Goal: Information Seeking & Learning: Learn about a topic

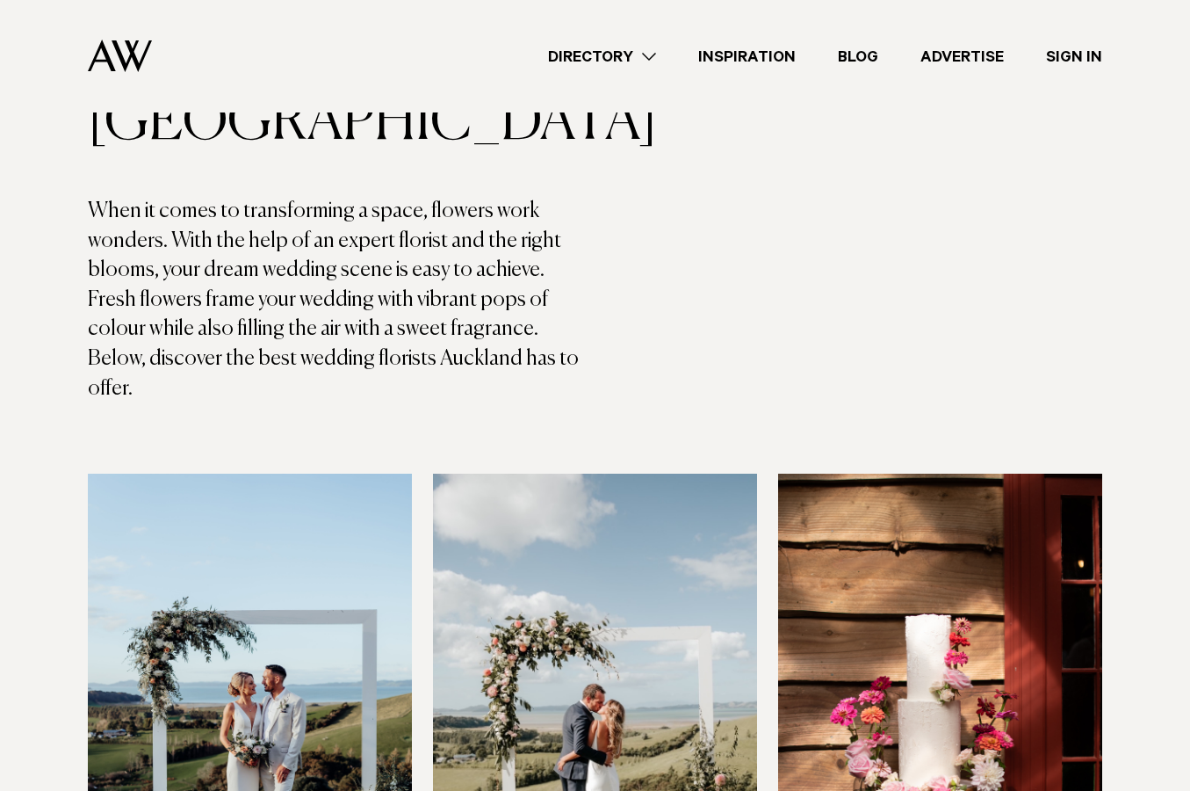
scroll to position [527, 0]
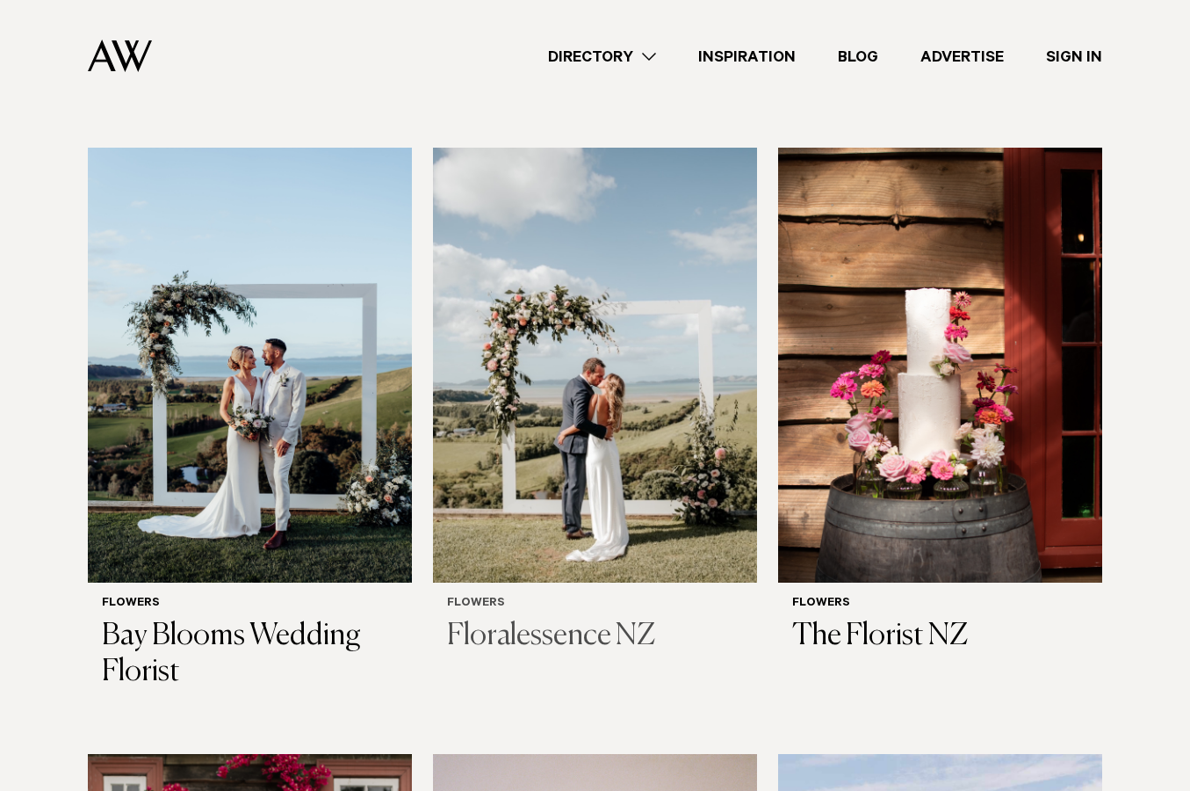
click at [575, 360] on img at bounding box center [595, 365] width 324 height 435
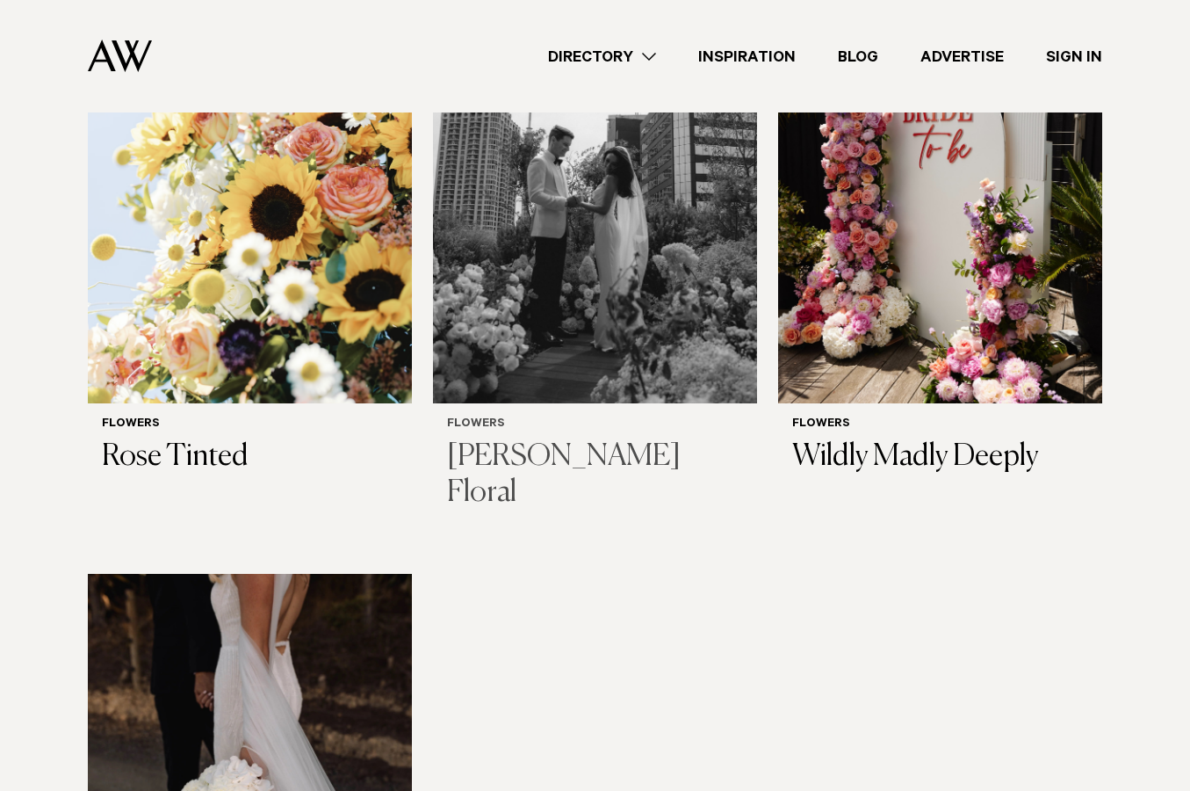
scroll to position [1933, 0]
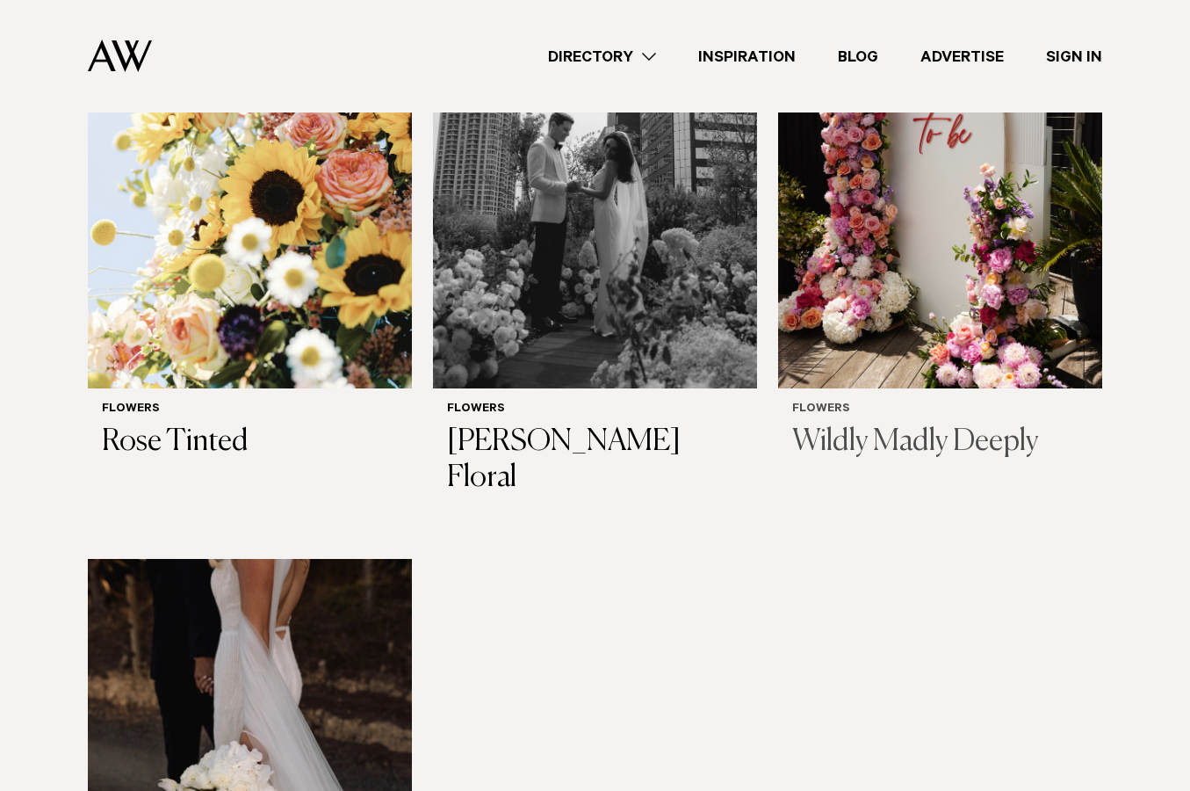
click at [967, 233] on img at bounding box center [940, 170] width 324 height 435
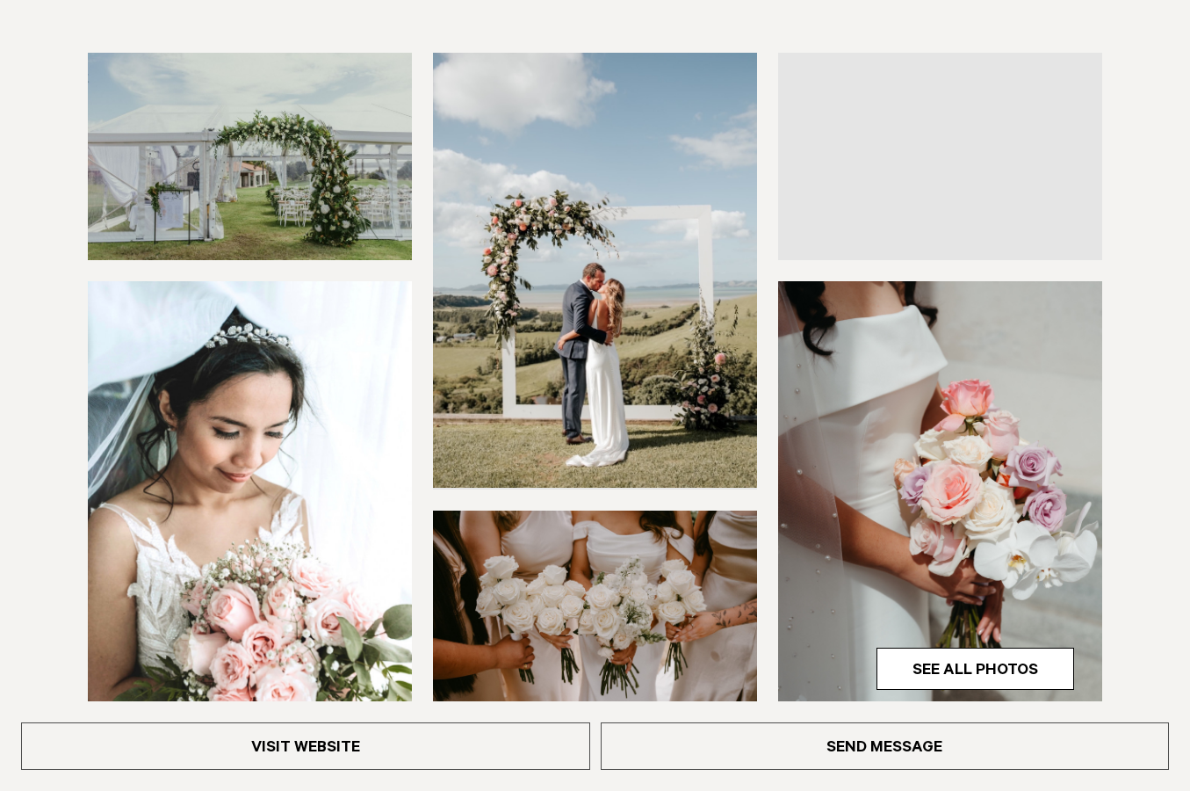
click at [515, 350] on img at bounding box center [595, 270] width 324 height 435
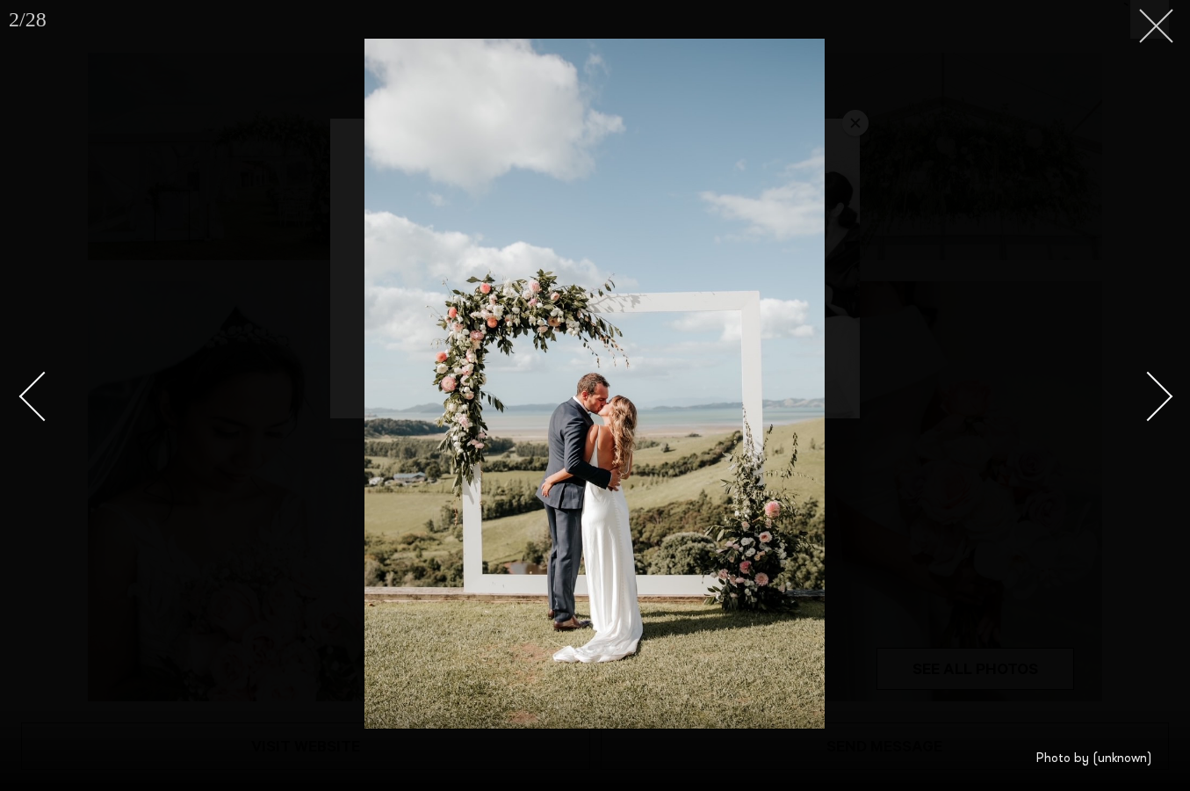
click at [1149, 29] on icon at bounding box center [1149, 19] width 21 height 21
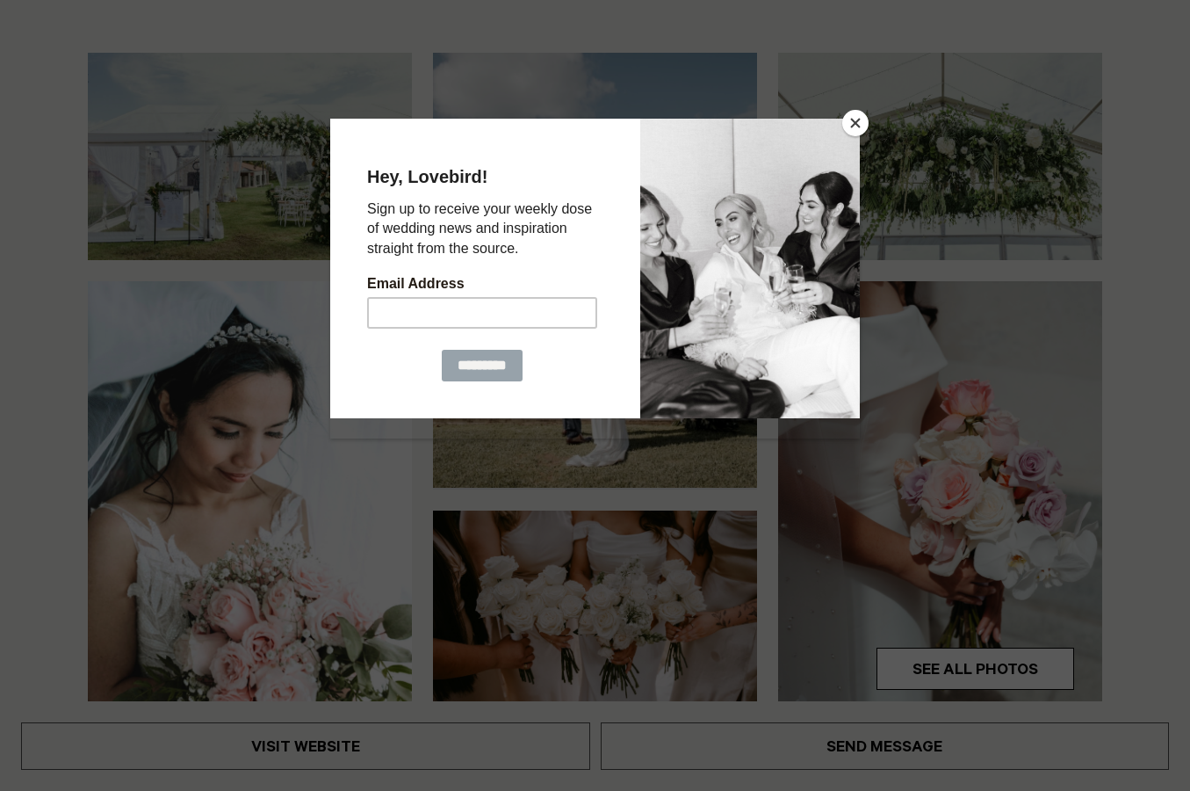
click at [868, 119] on button "Close" at bounding box center [855, 123] width 26 height 26
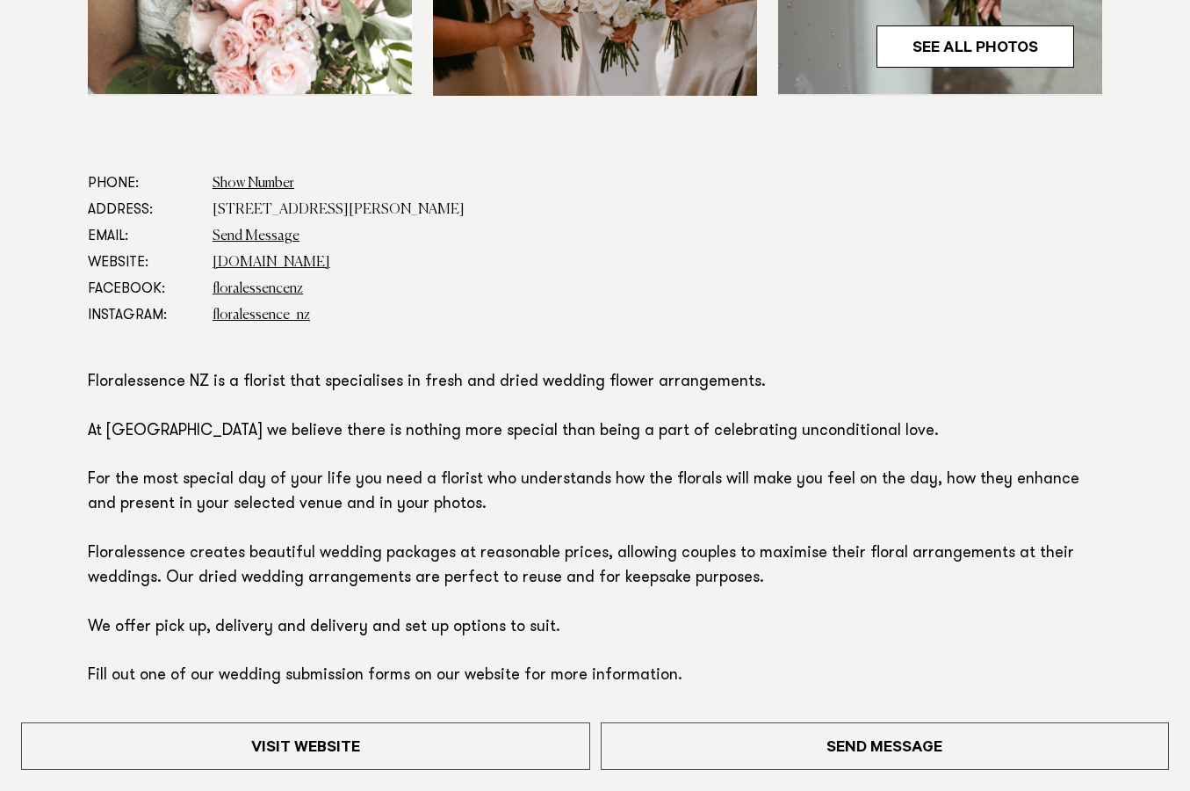
scroll to position [1318, 0]
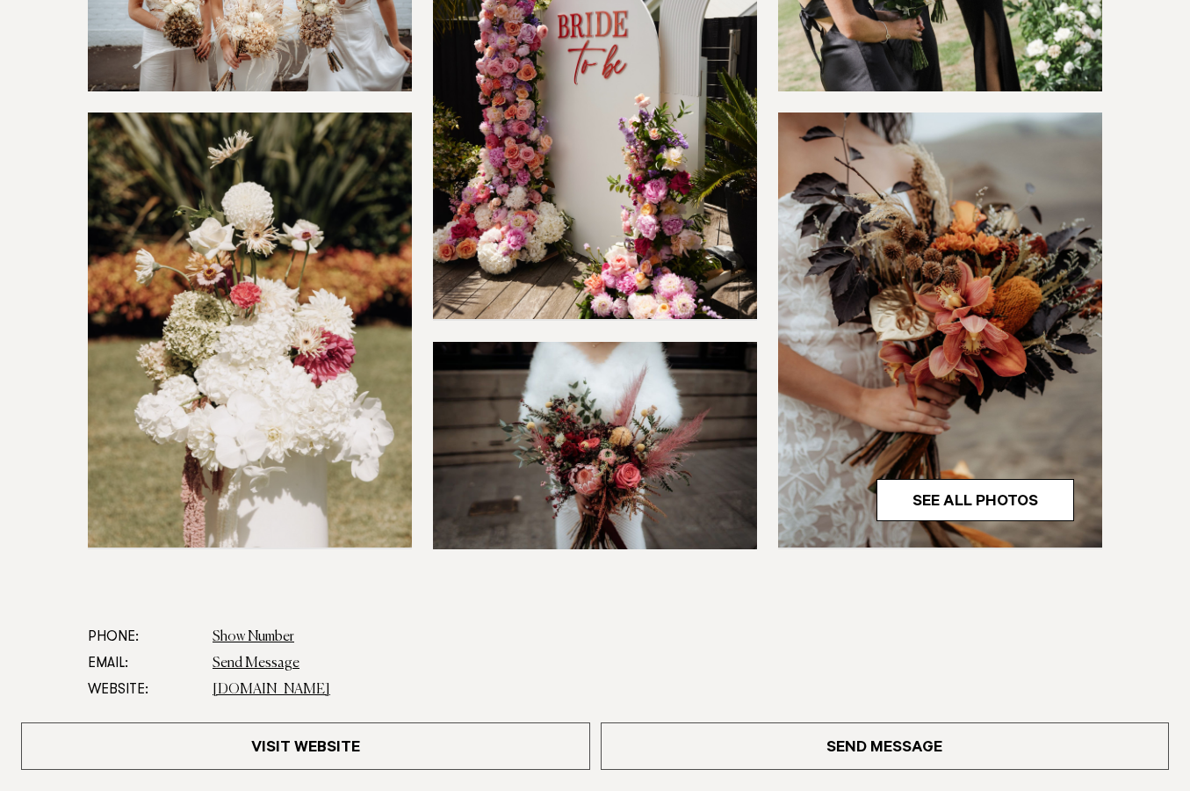
scroll to position [439, 0]
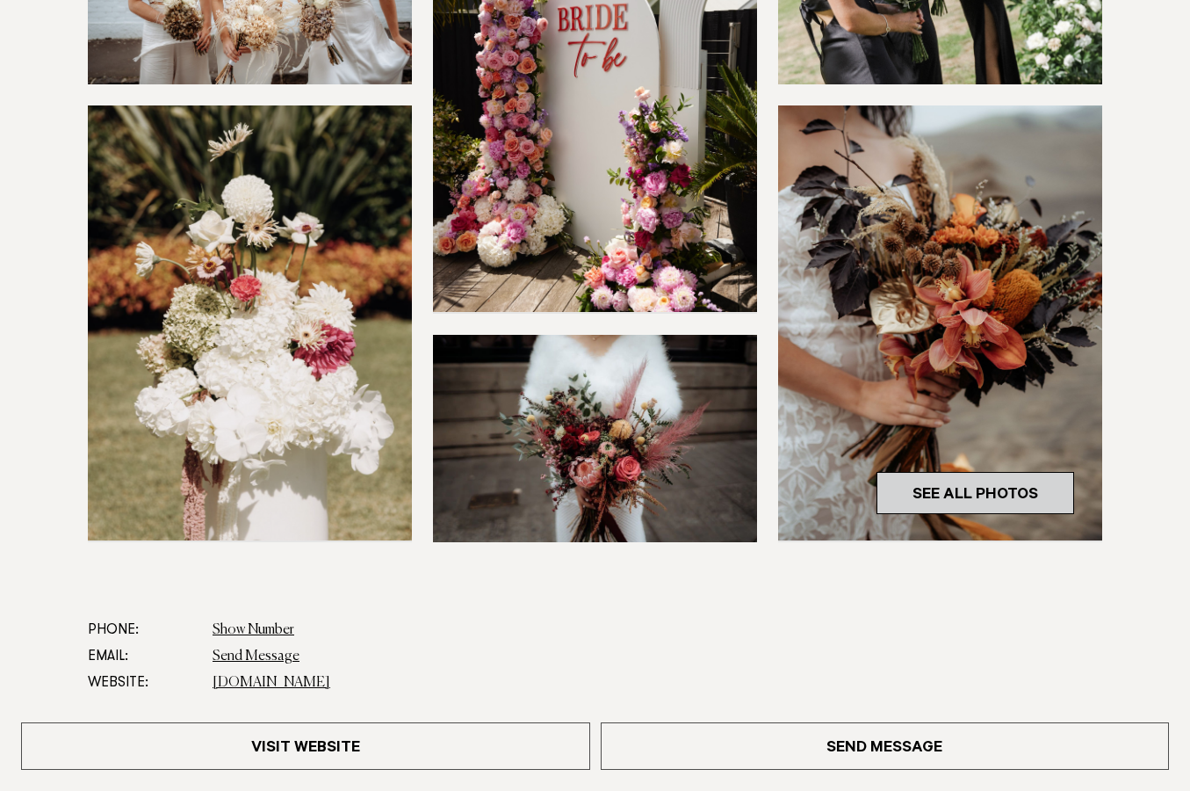
click at [955, 488] on link "See All Photos" at bounding box center [976, 493] width 198 height 42
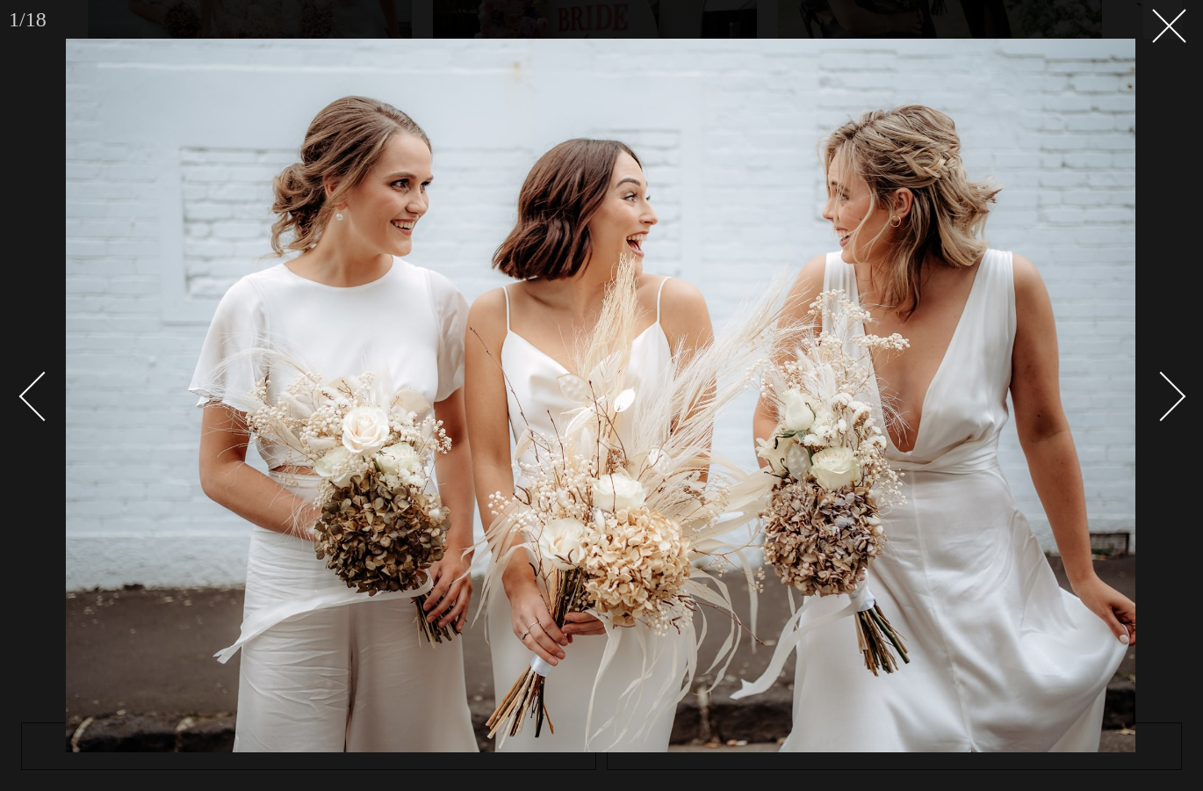
click at [1167, 377] on div "Next slide" at bounding box center [1162, 397] width 50 height 50
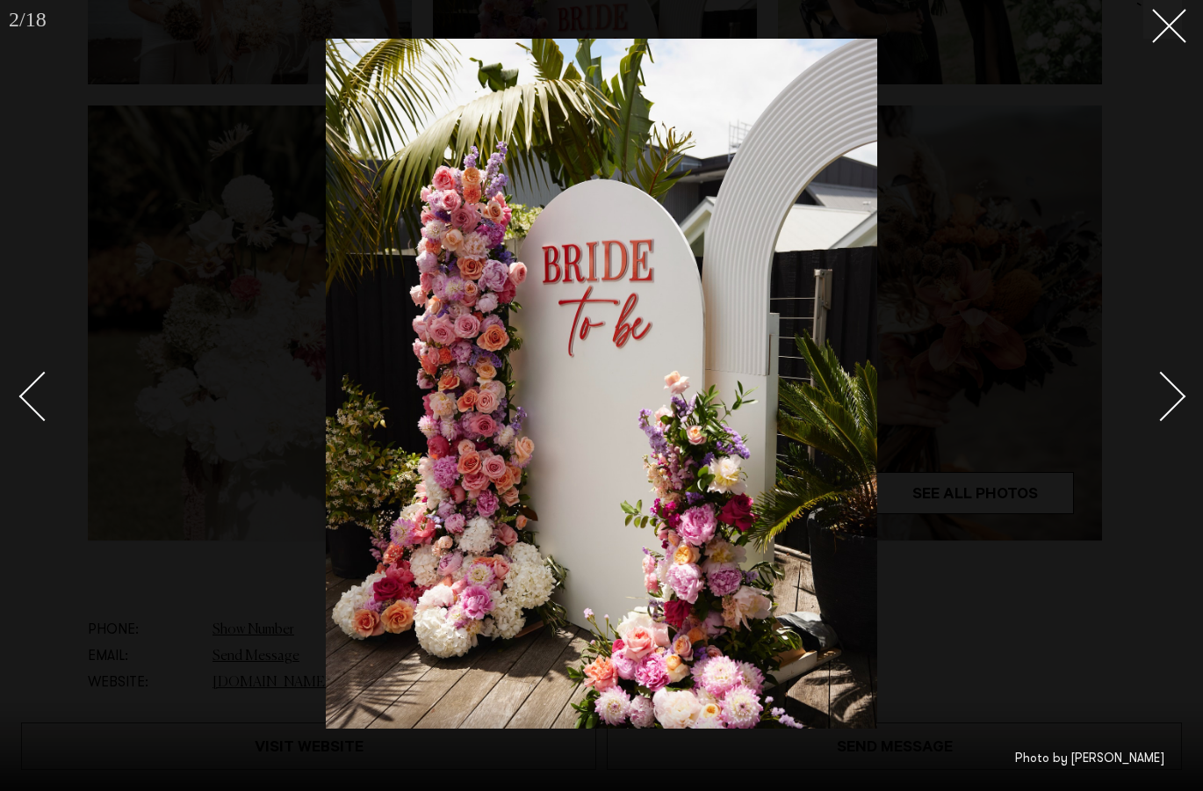
click at [1167, 377] on div "Next slide" at bounding box center [1162, 397] width 50 height 50
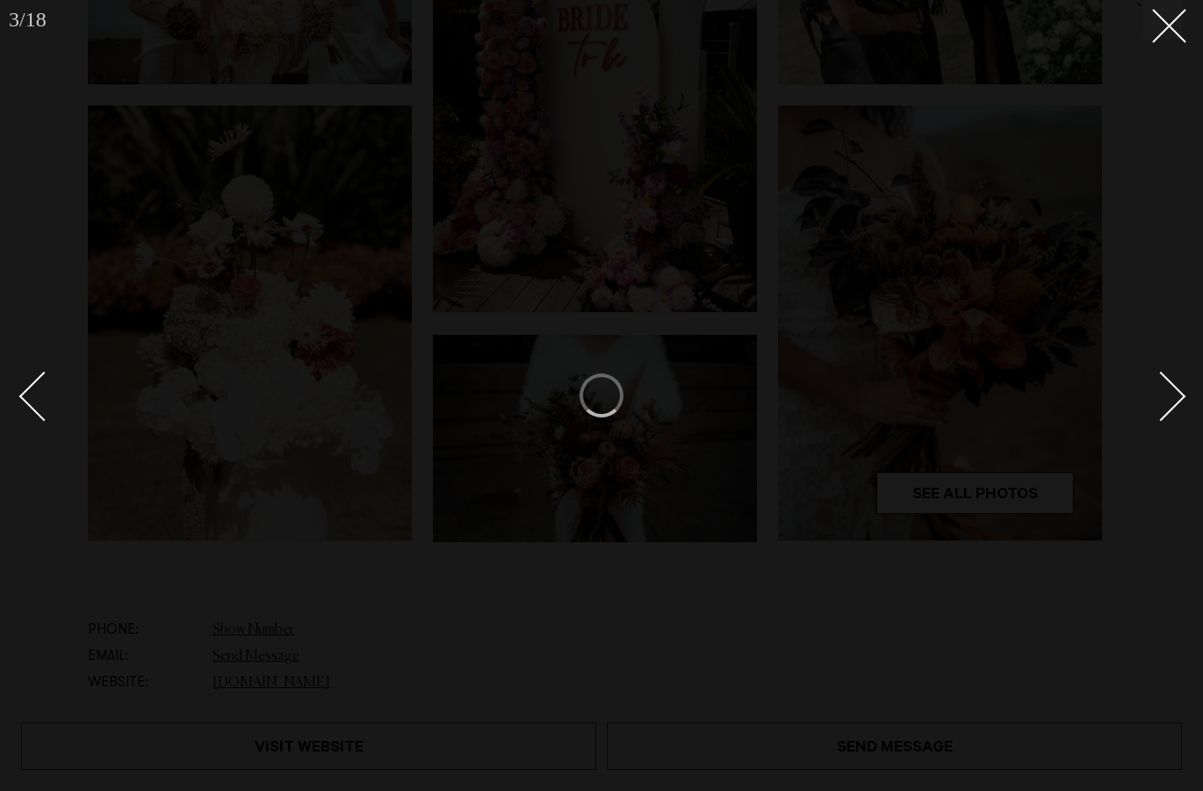
click at [1167, 377] on div "Next slide" at bounding box center [1162, 397] width 50 height 50
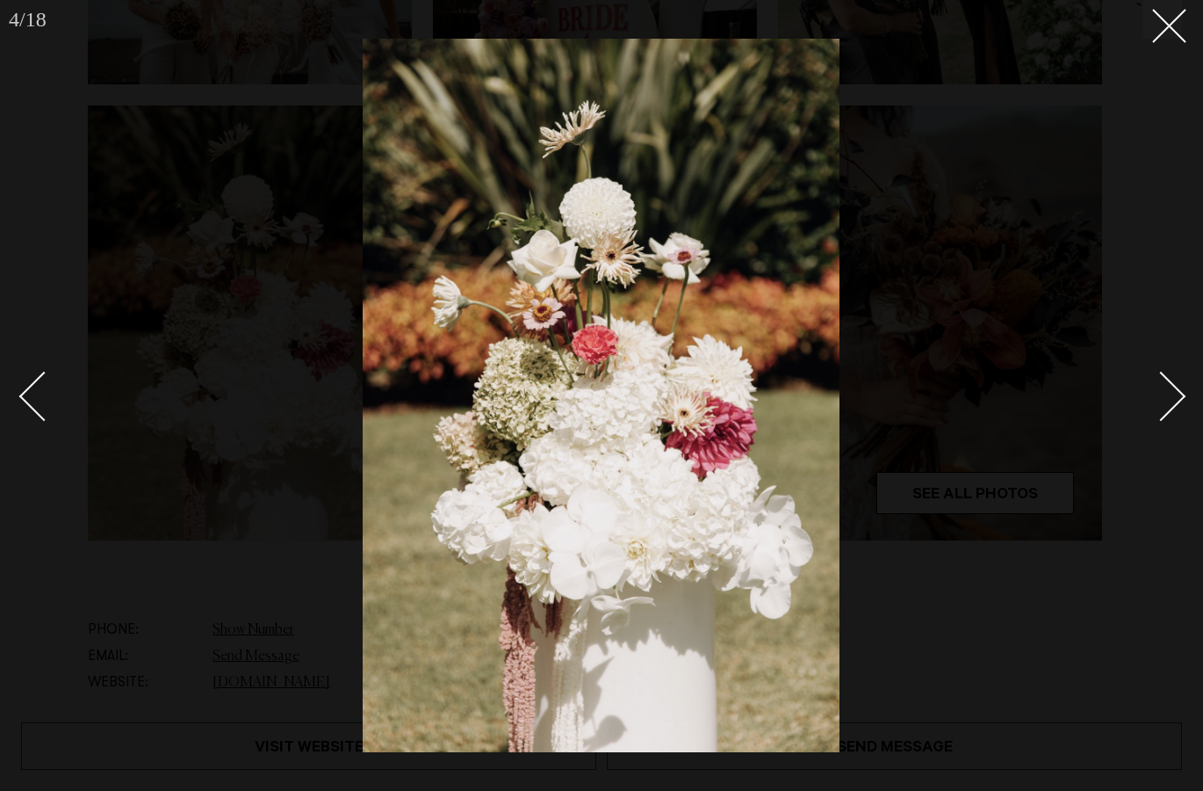
click at [1167, 377] on div "Next slide" at bounding box center [1162, 397] width 50 height 50
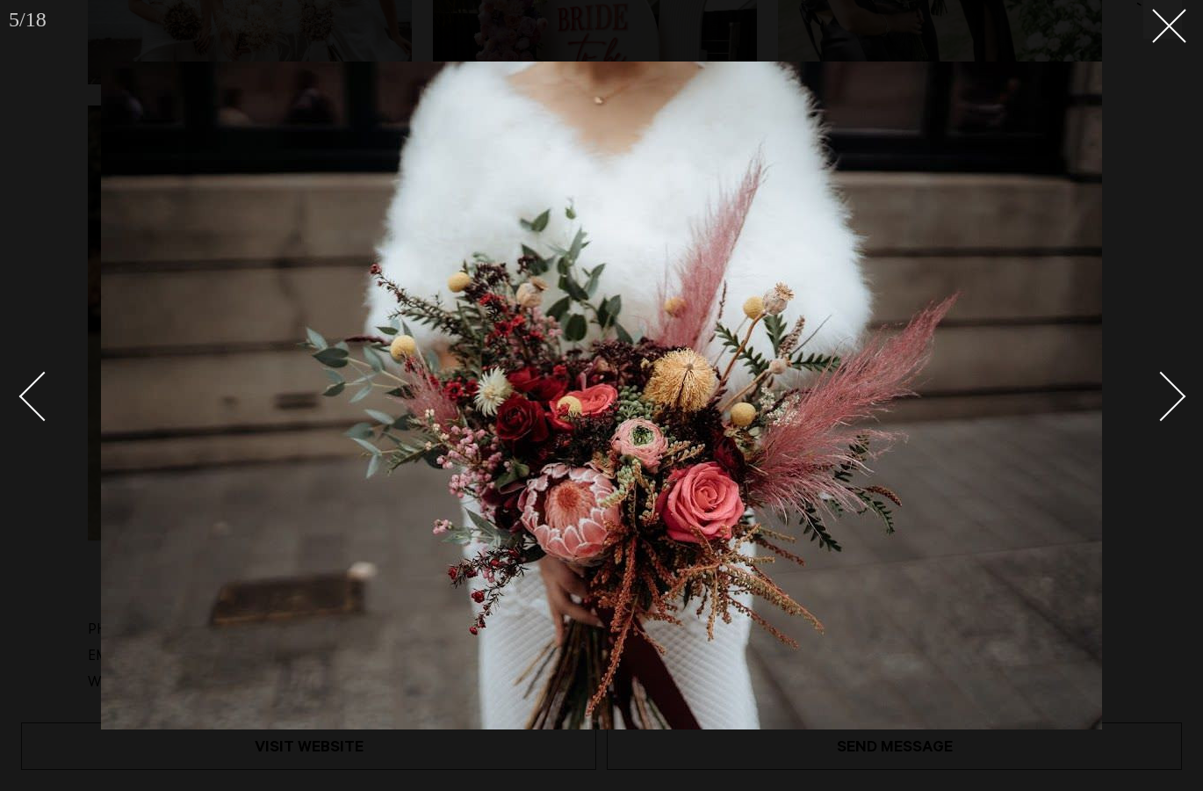
click at [1167, 377] on div "Next slide" at bounding box center [1162, 397] width 50 height 50
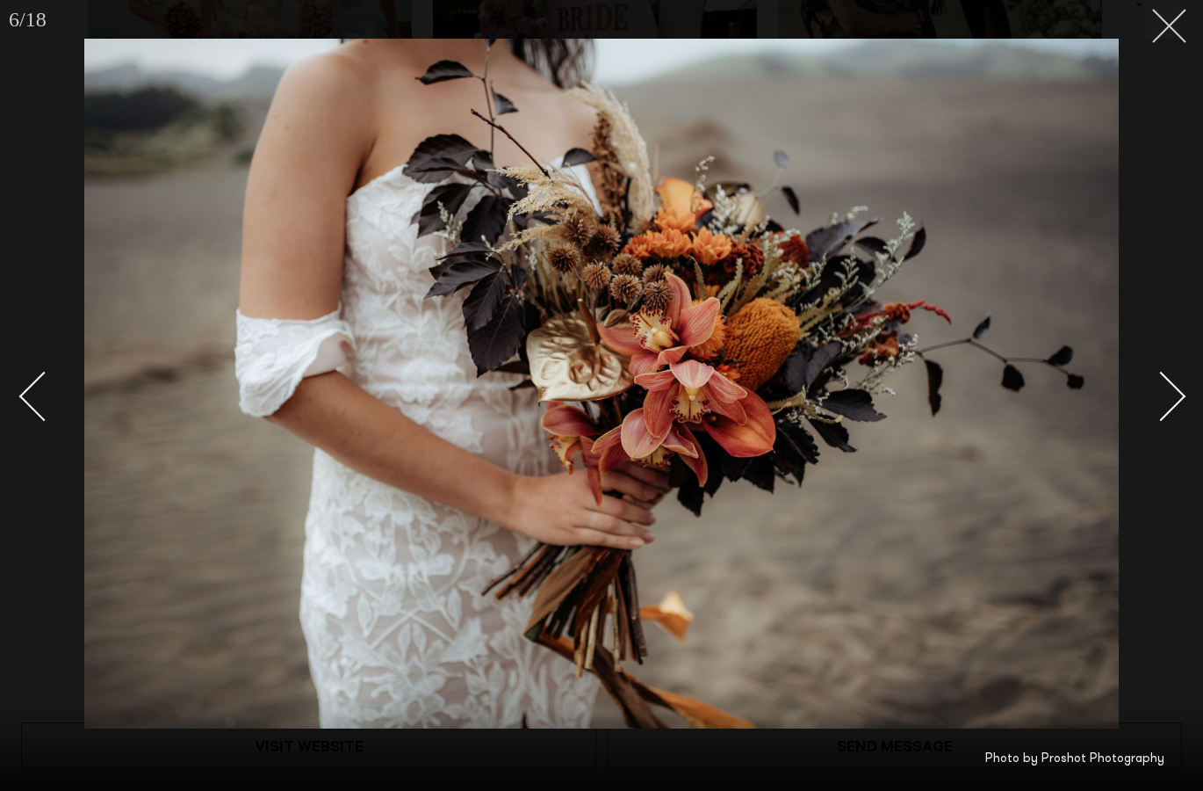
click at [1167, 33] on button at bounding box center [1163, 19] width 39 height 39
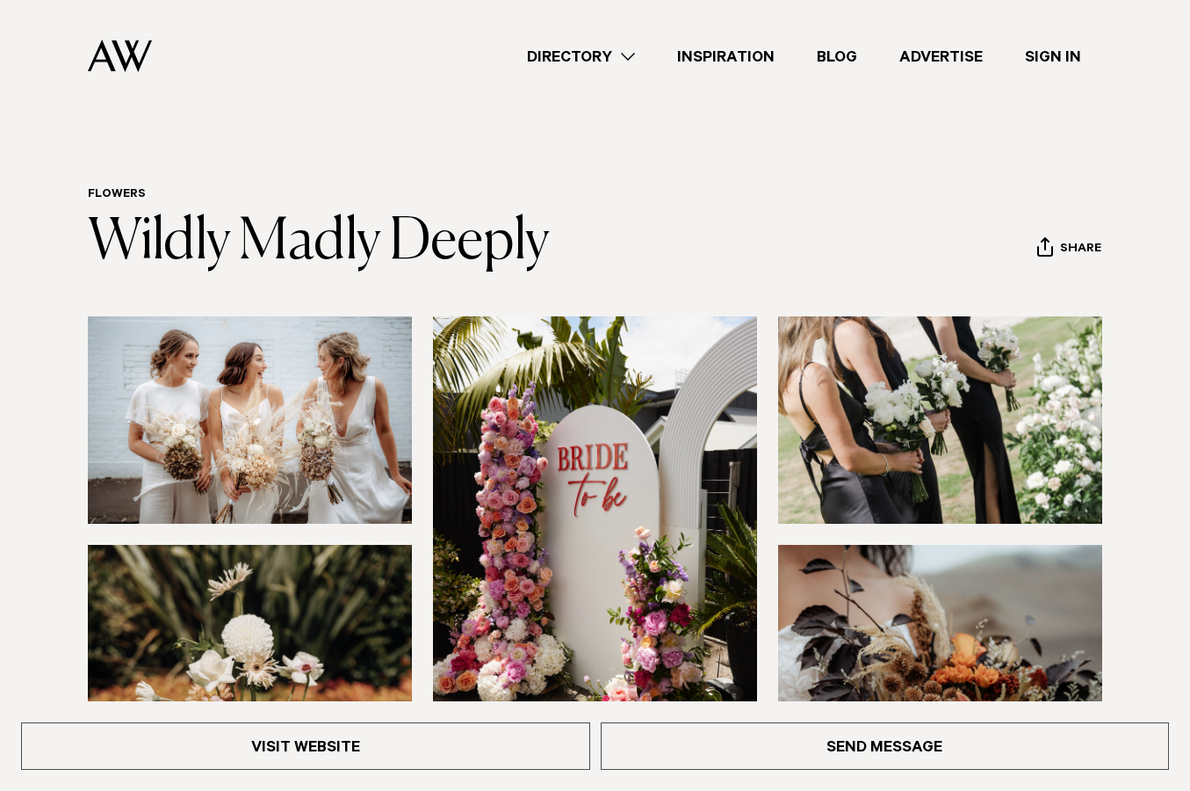
click at [586, 64] on link "Directory" at bounding box center [581, 57] width 150 height 24
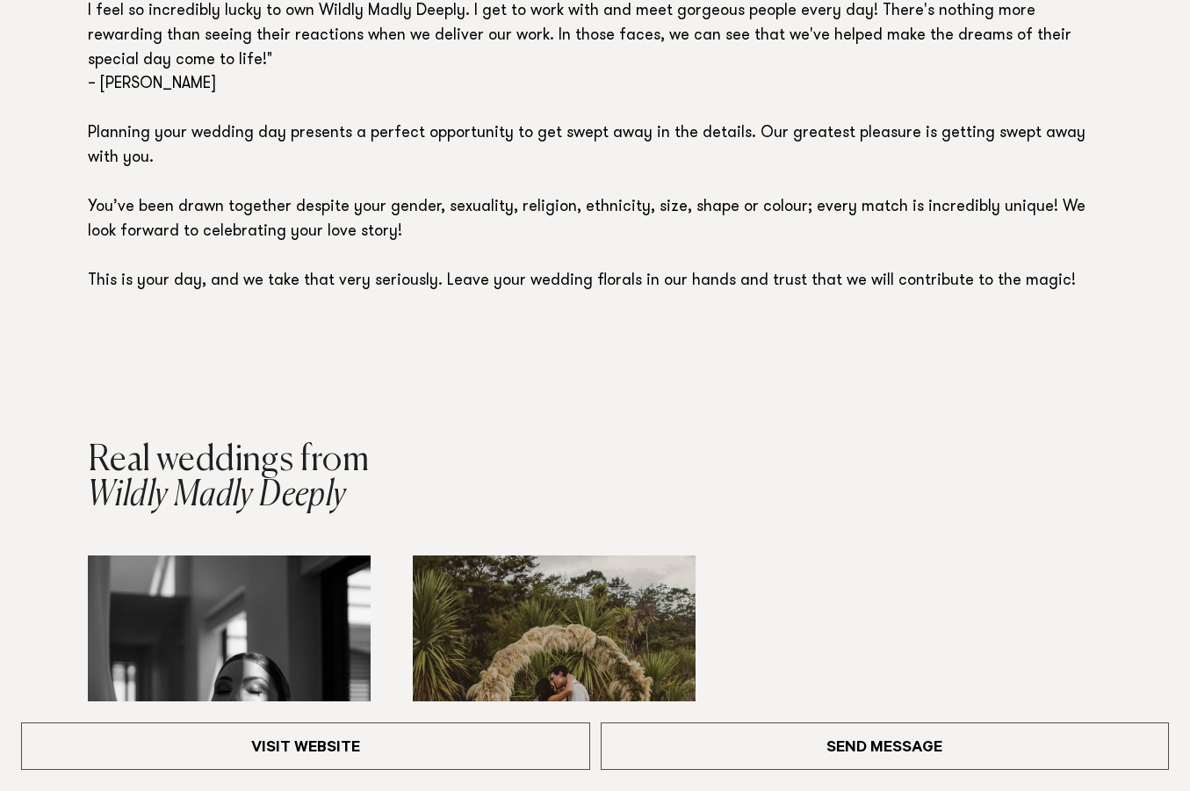
scroll to position [1757, 0]
